Goal: Task Accomplishment & Management: Complete application form

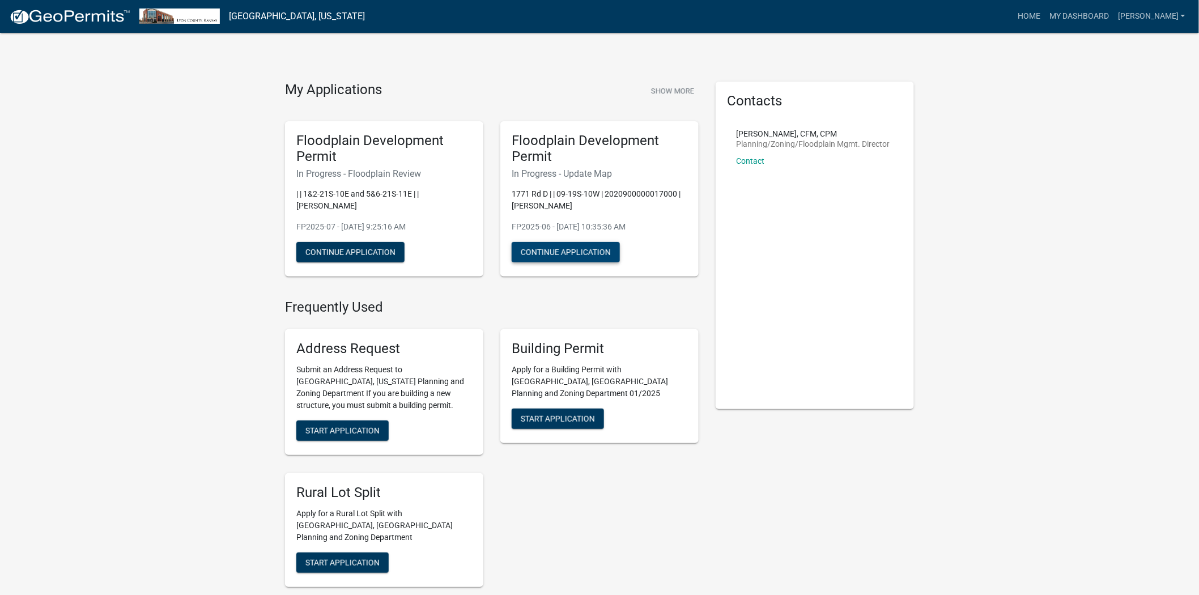
click at [571, 255] on button "Continue Application" at bounding box center [566, 252] width 108 height 20
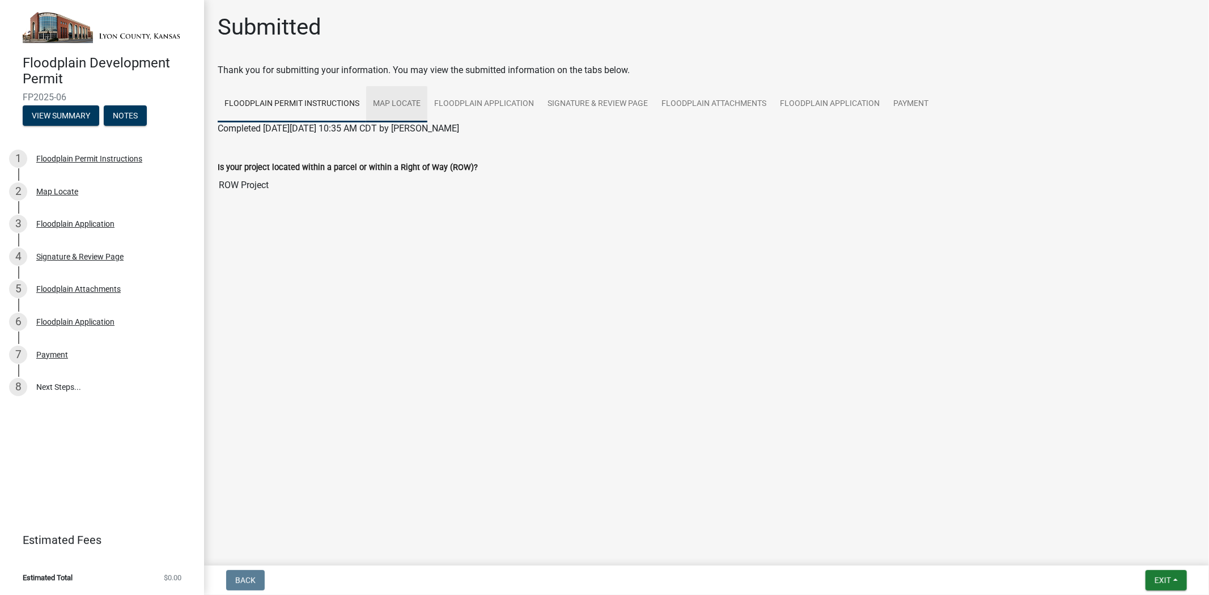
click at [389, 108] on link "Map Locate" at bounding box center [396, 104] width 61 height 36
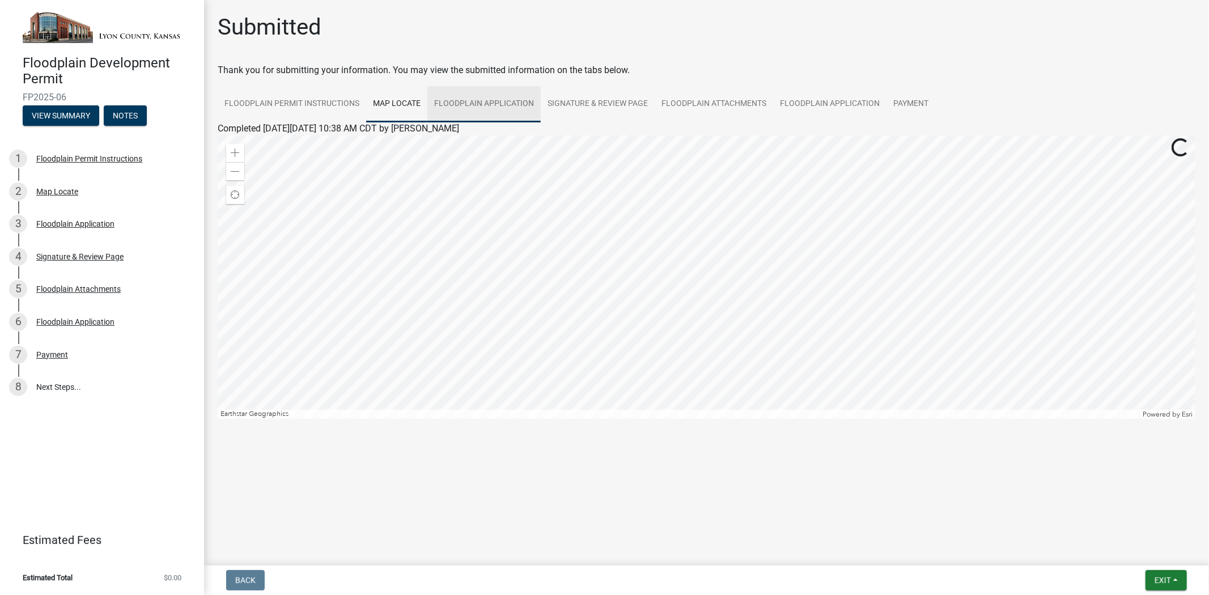
click at [463, 104] on link "Floodplain Application" at bounding box center [483, 104] width 113 height 36
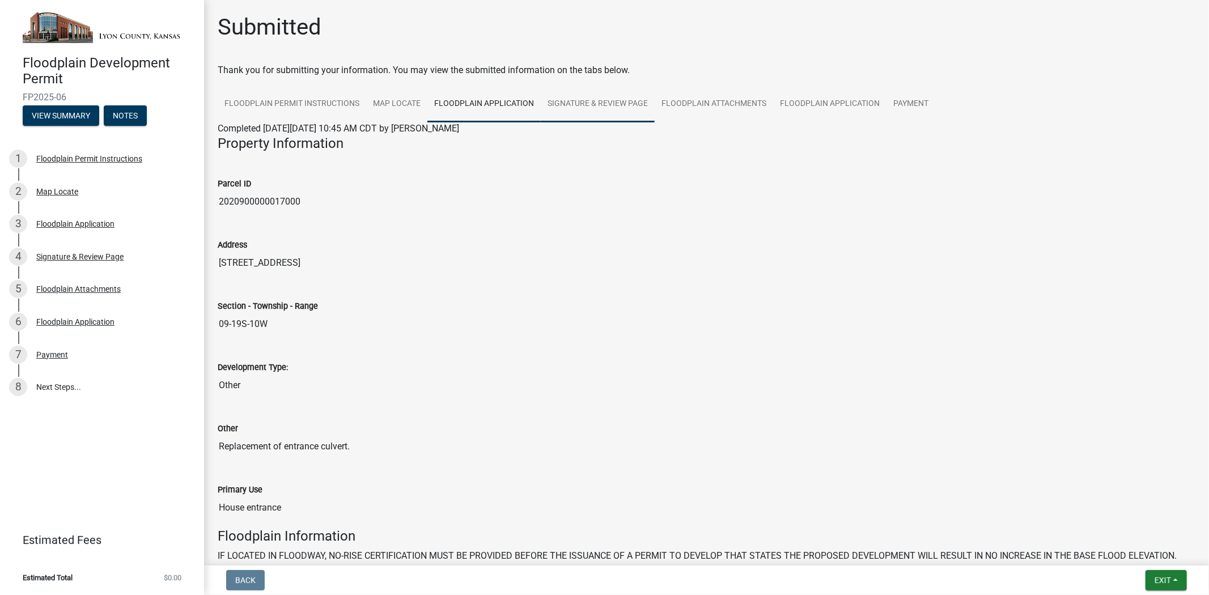
click at [598, 103] on link "Signature & Review Page" at bounding box center [598, 104] width 114 height 36
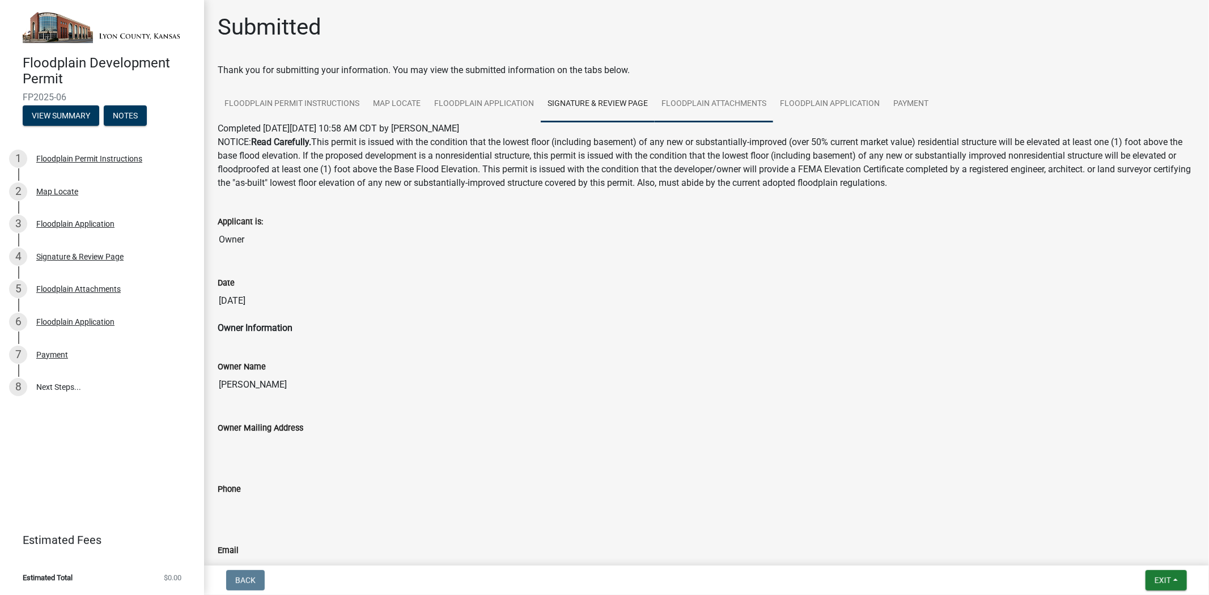
click at [694, 104] on link "Floodplain Attachments" at bounding box center [714, 104] width 118 height 36
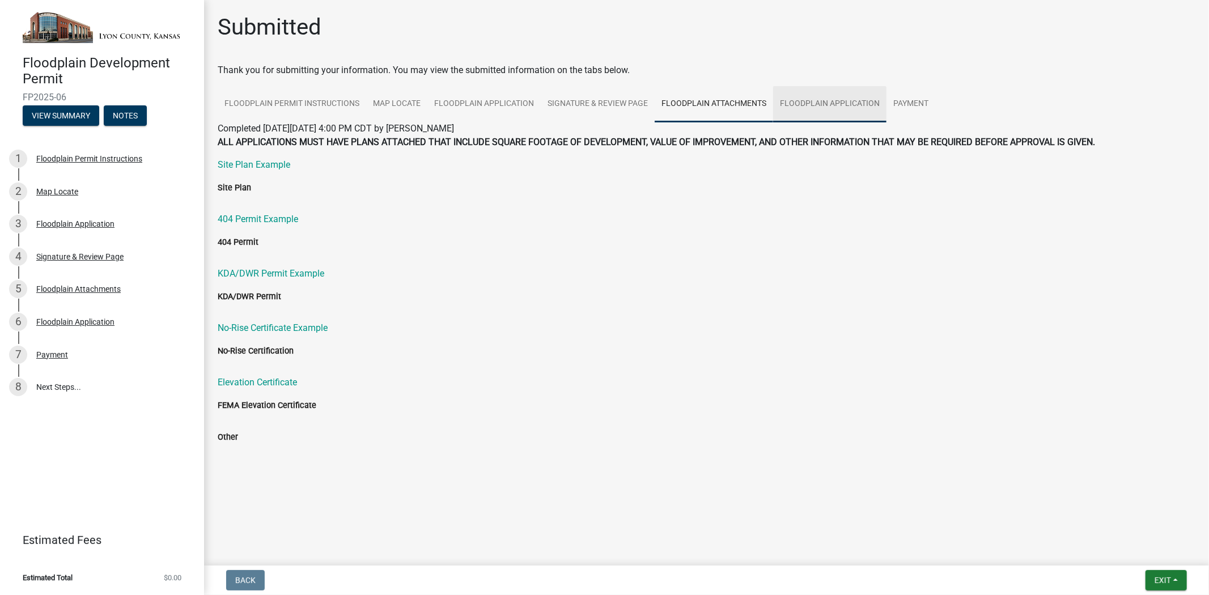
click at [832, 106] on link "Floodplain Application" at bounding box center [829, 104] width 113 height 36
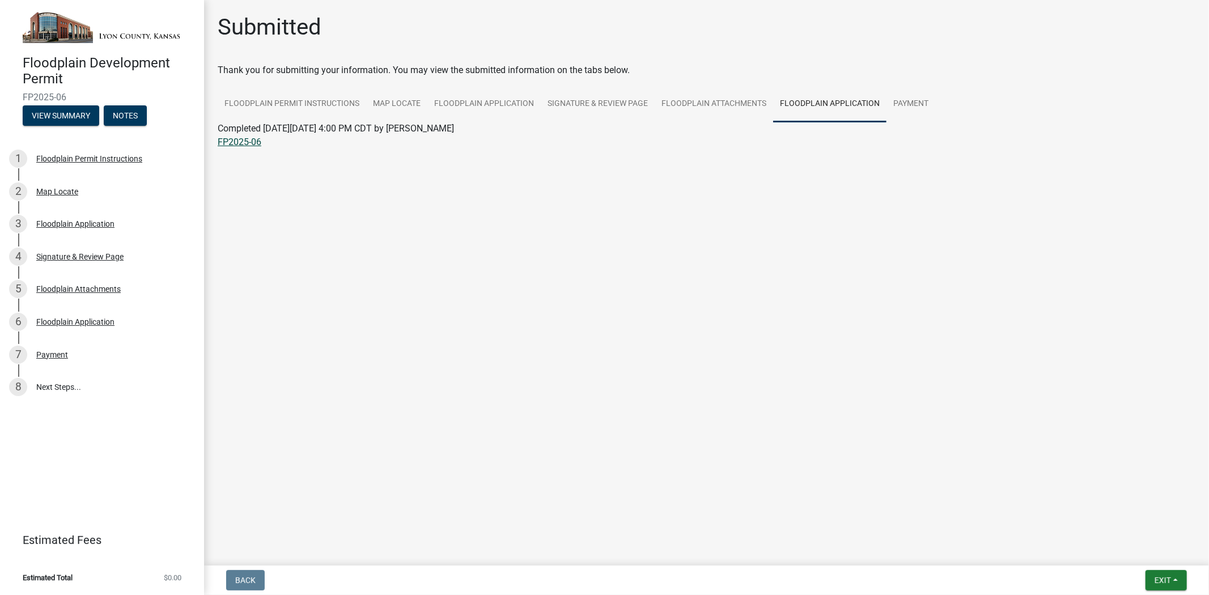
click at [232, 143] on link "FP2025-06" at bounding box center [240, 142] width 44 height 11
